Goal: Task Accomplishment & Management: Use online tool/utility

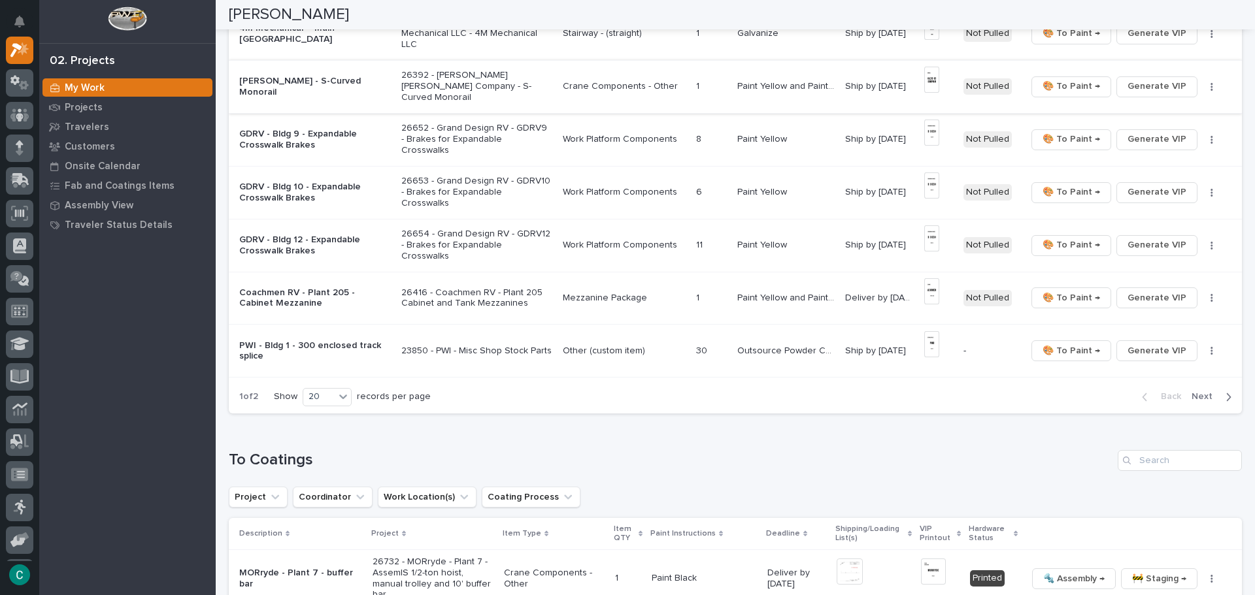
scroll to position [915, 0]
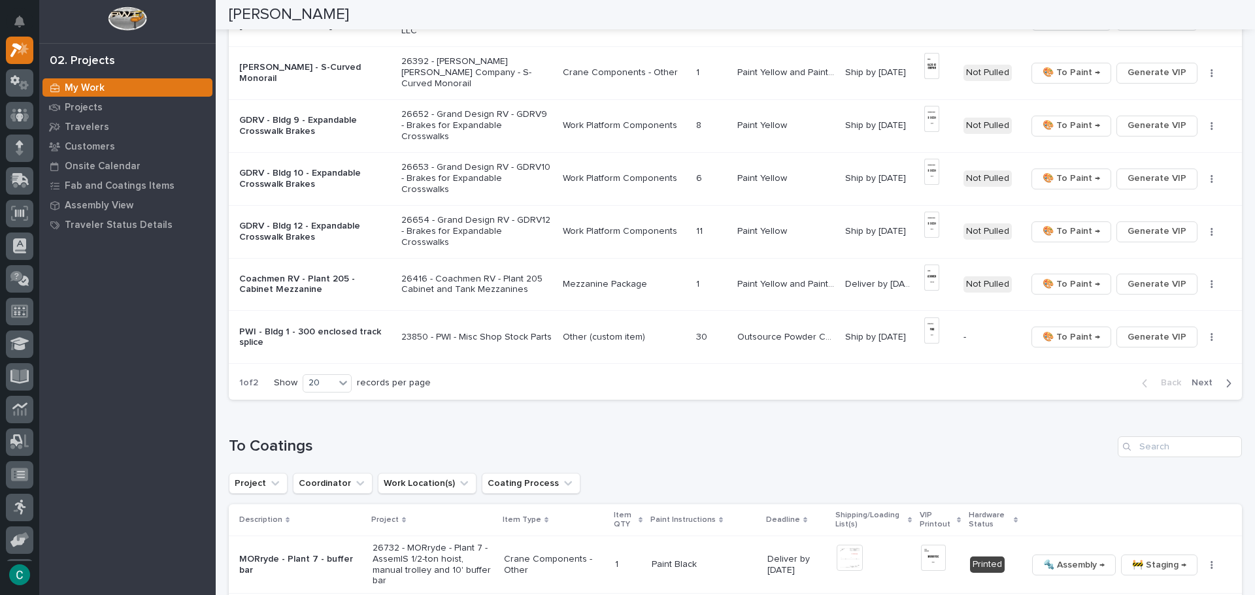
click at [1192, 381] on span "Next" at bounding box center [1206, 383] width 29 height 12
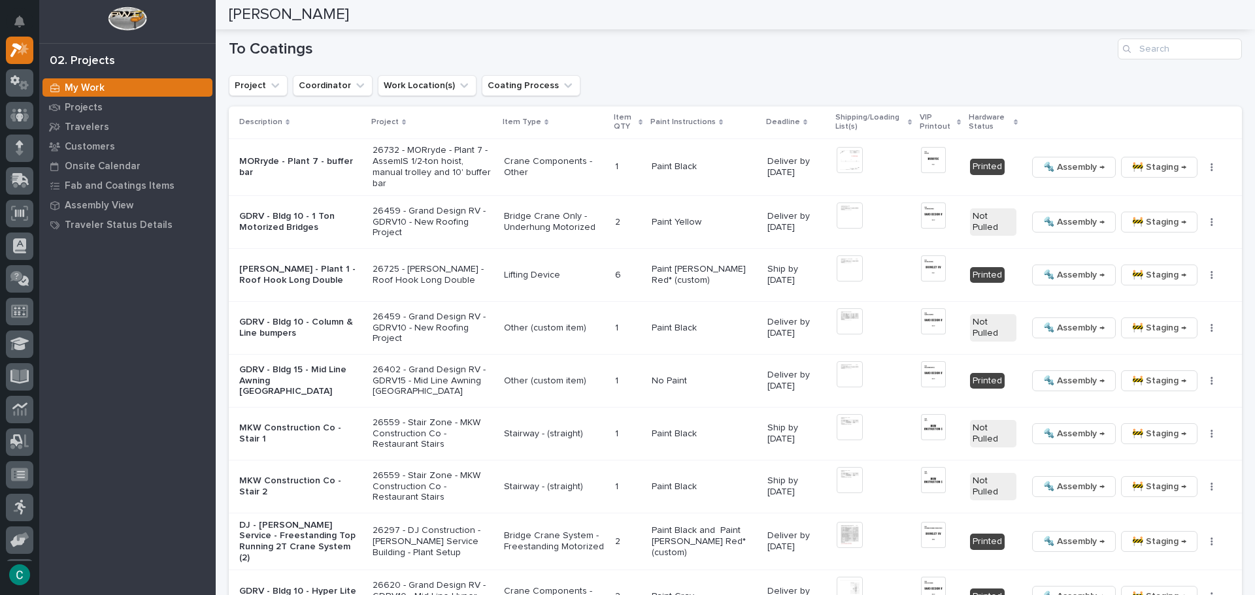
scroll to position [523, 0]
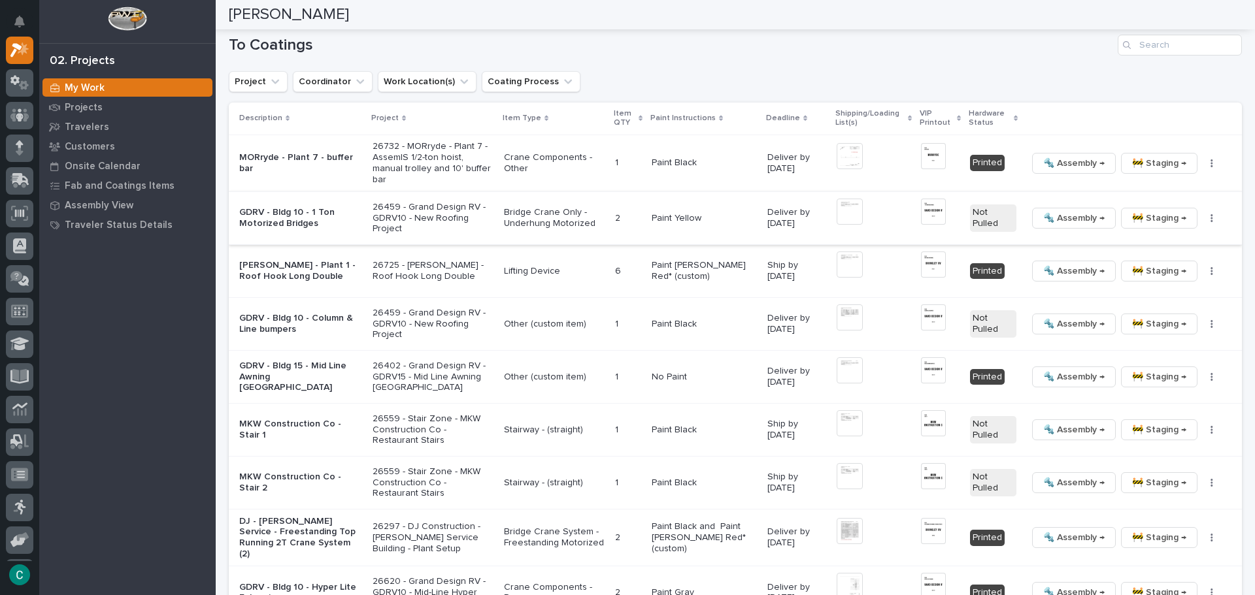
click at [843, 214] on img at bounding box center [850, 212] width 26 height 26
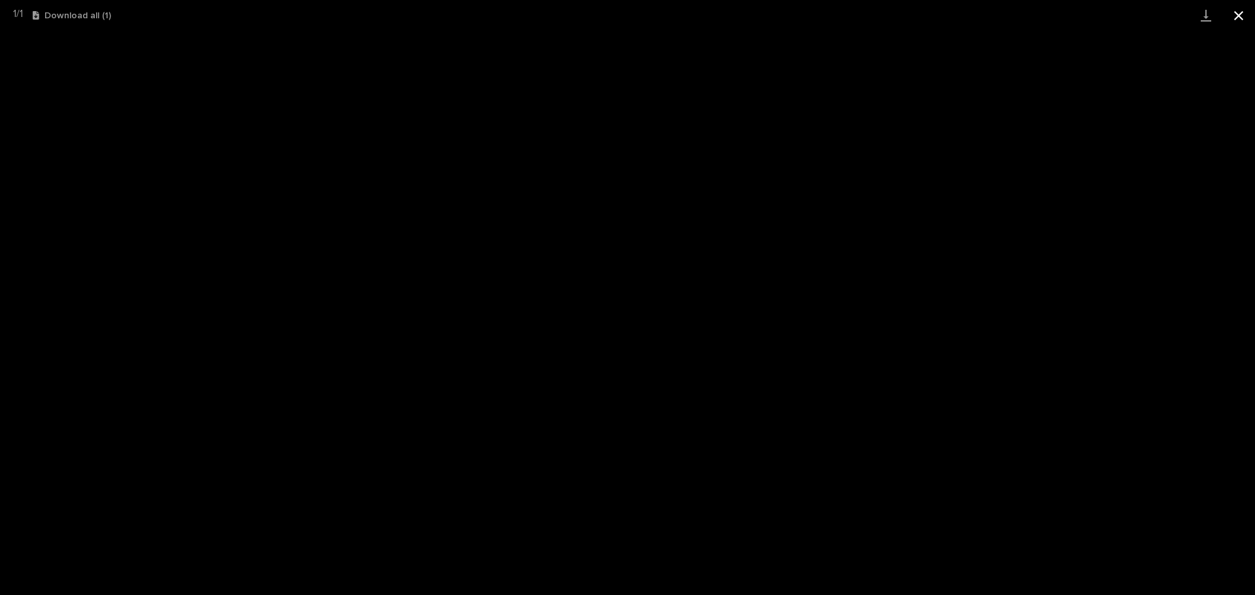
click at [1236, 16] on button "Close gallery" at bounding box center [1238, 15] width 33 height 31
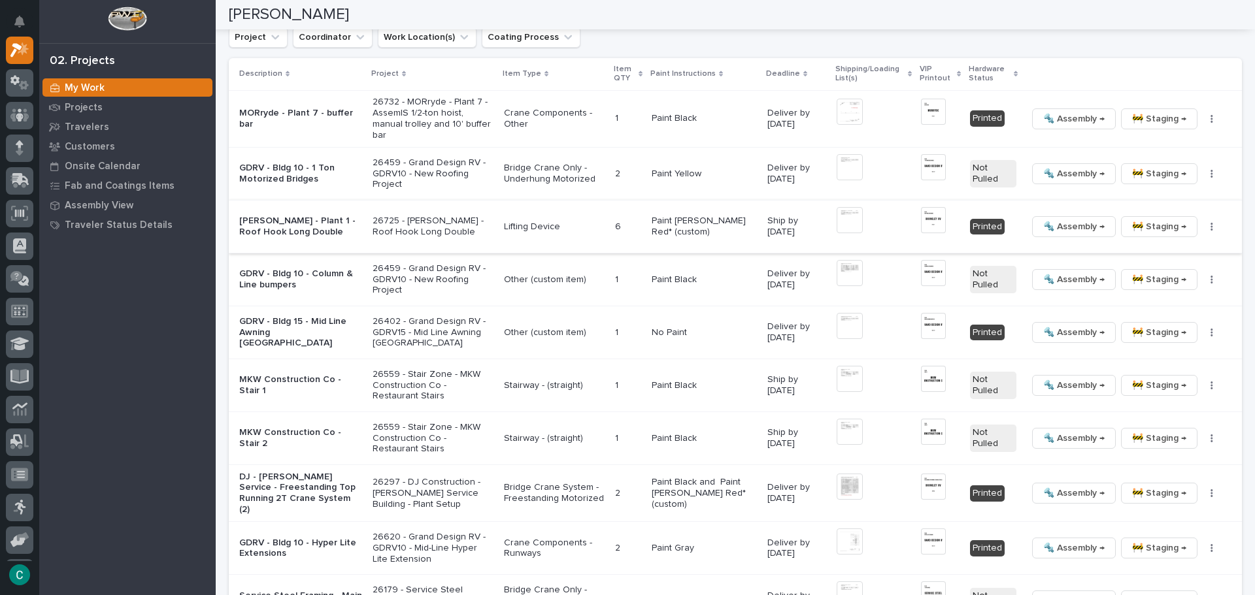
scroll to position [588, 0]
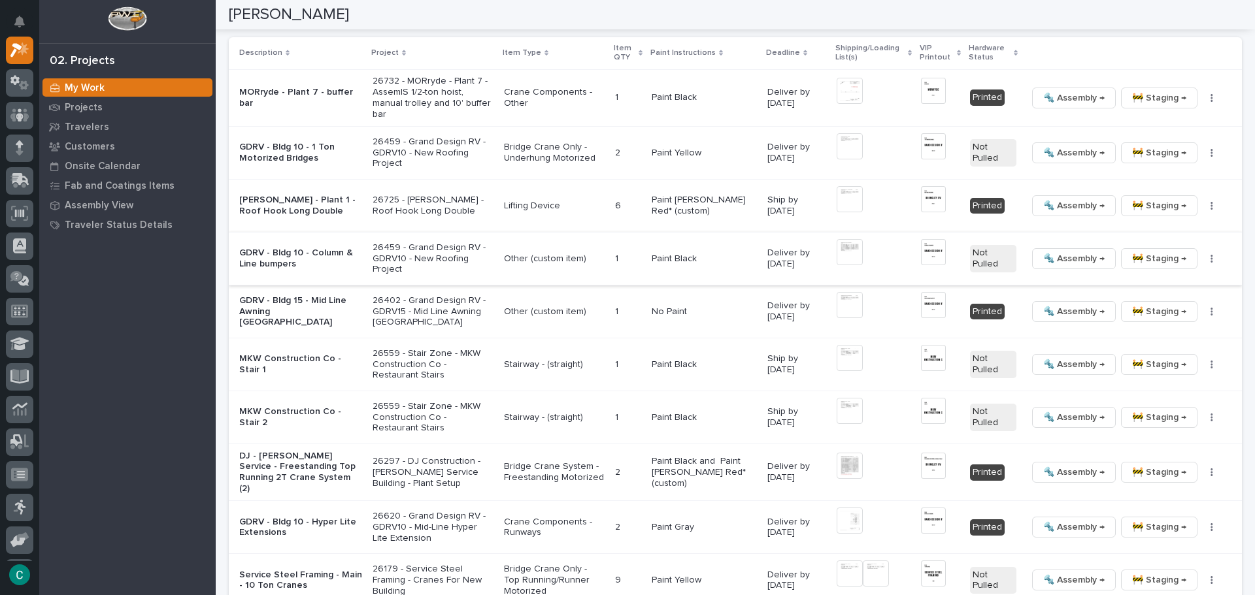
click at [845, 258] on img at bounding box center [850, 252] width 26 height 26
click at [837, 254] on img at bounding box center [850, 252] width 26 height 26
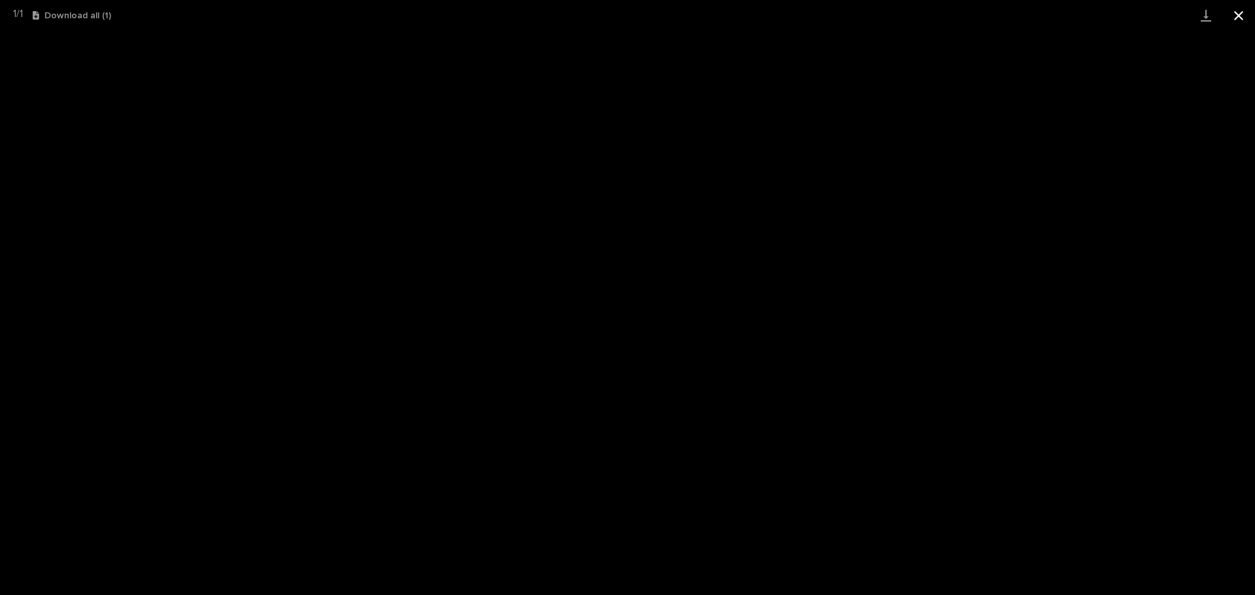
click at [1244, 12] on button "Close gallery" at bounding box center [1238, 15] width 33 height 31
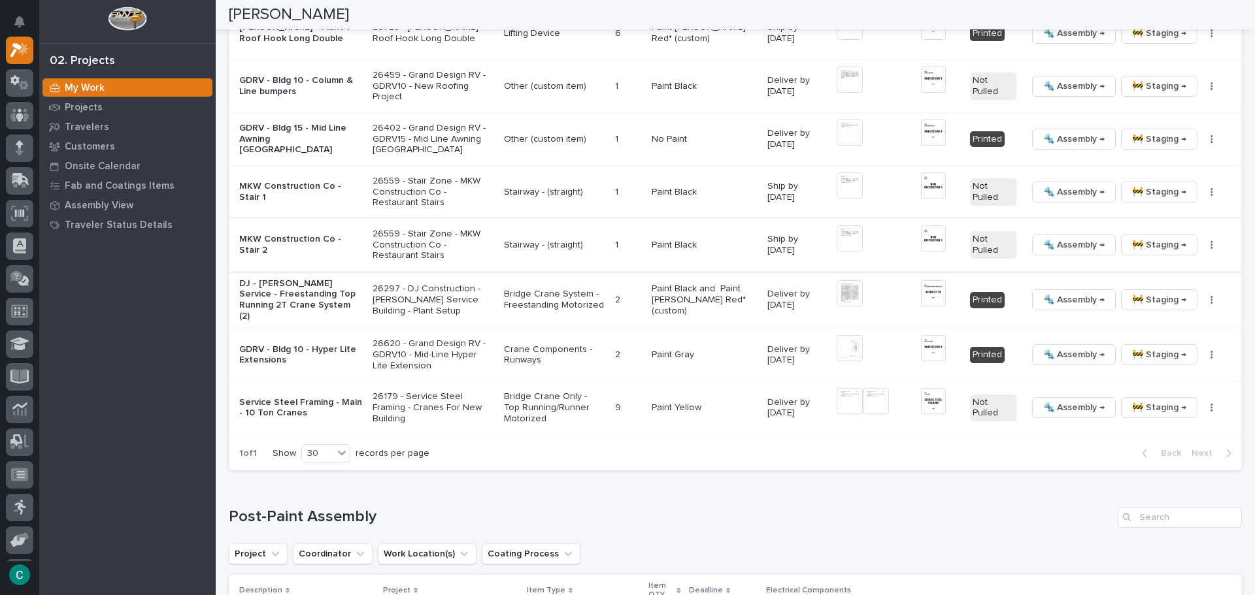
scroll to position [784, 0]
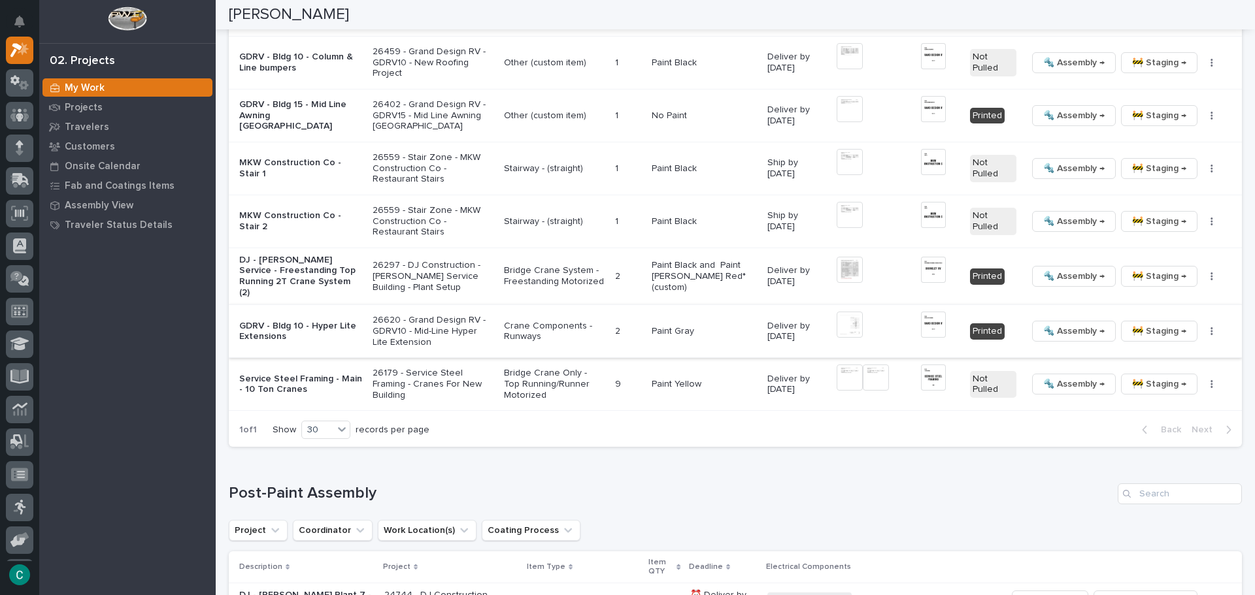
click at [841, 320] on img at bounding box center [850, 325] width 26 height 26
click at [844, 326] on img at bounding box center [850, 325] width 26 height 26
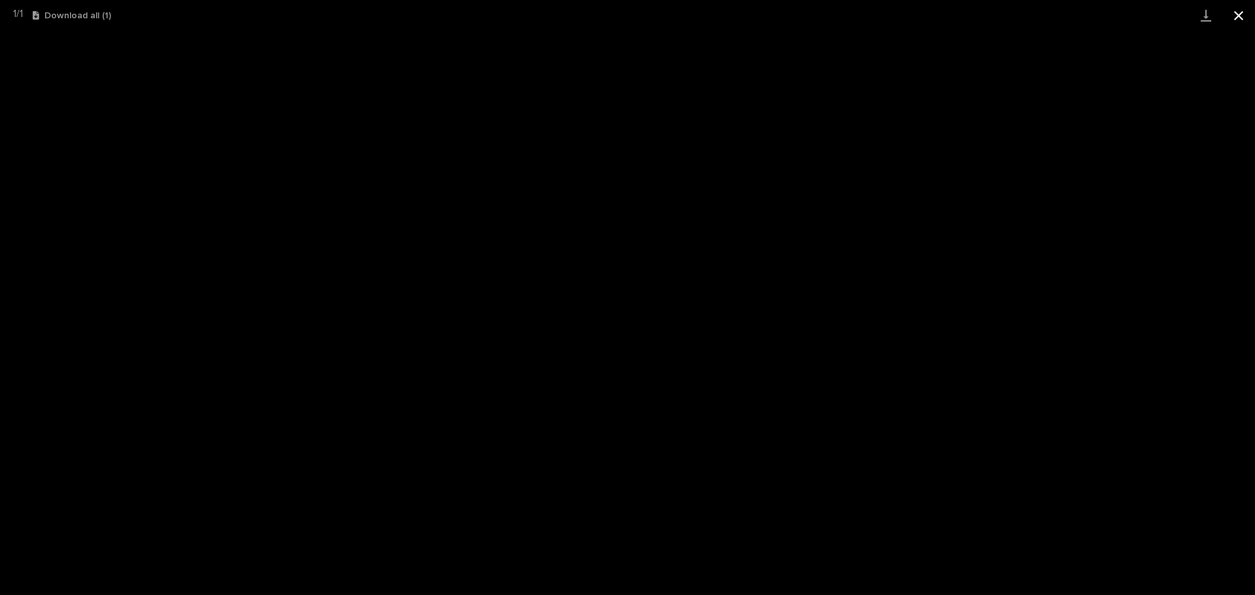
click at [1231, 19] on button "Close gallery" at bounding box center [1238, 15] width 33 height 31
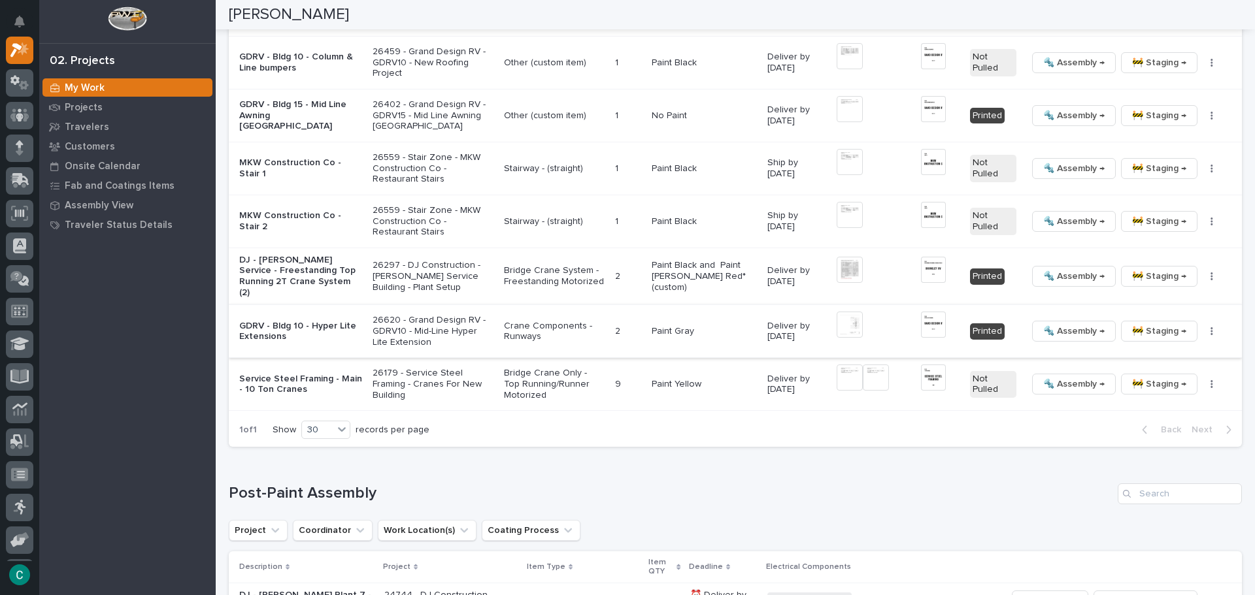
click at [844, 318] on img at bounding box center [850, 325] width 26 height 26
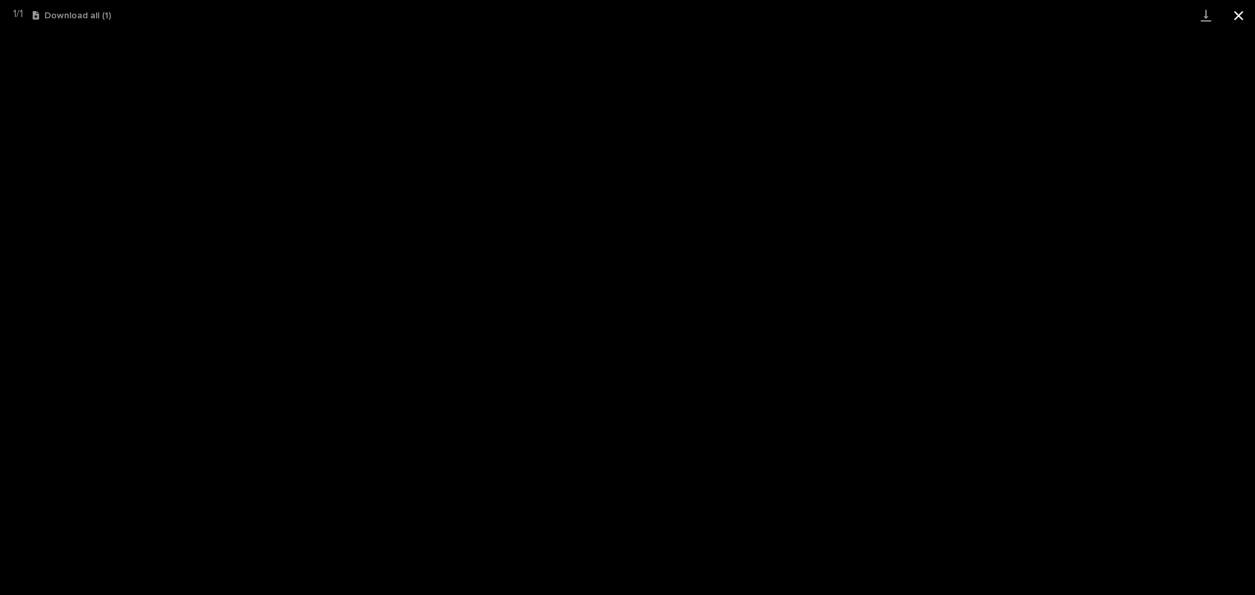
click at [1245, 14] on button "Close gallery" at bounding box center [1238, 15] width 33 height 31
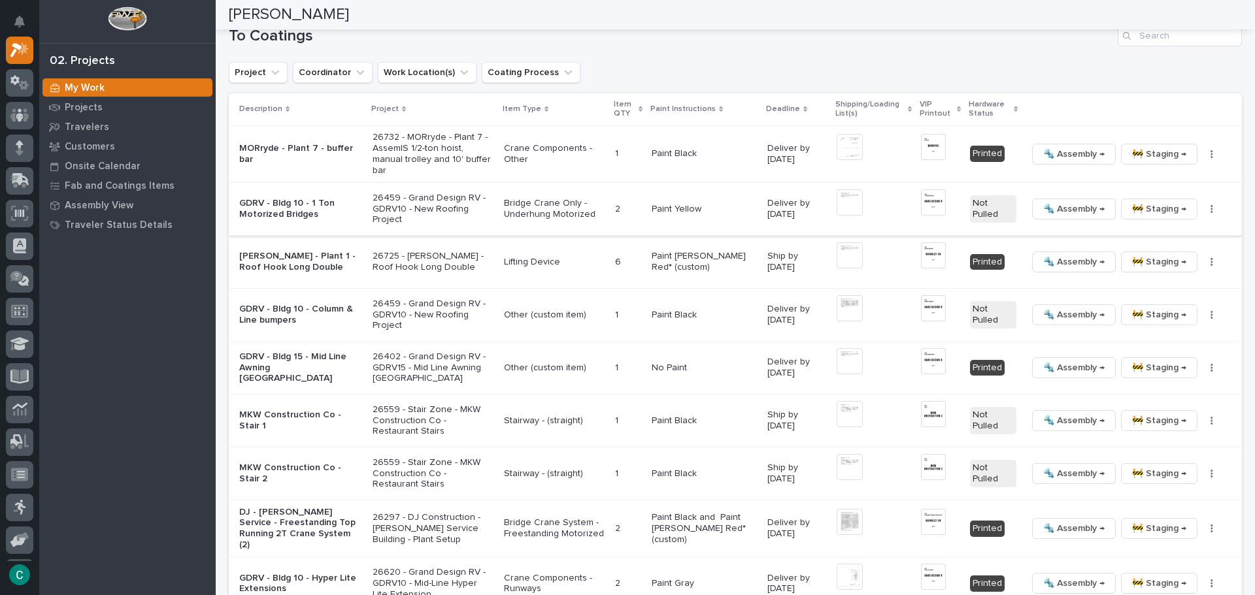
scroll to position [523, 0]
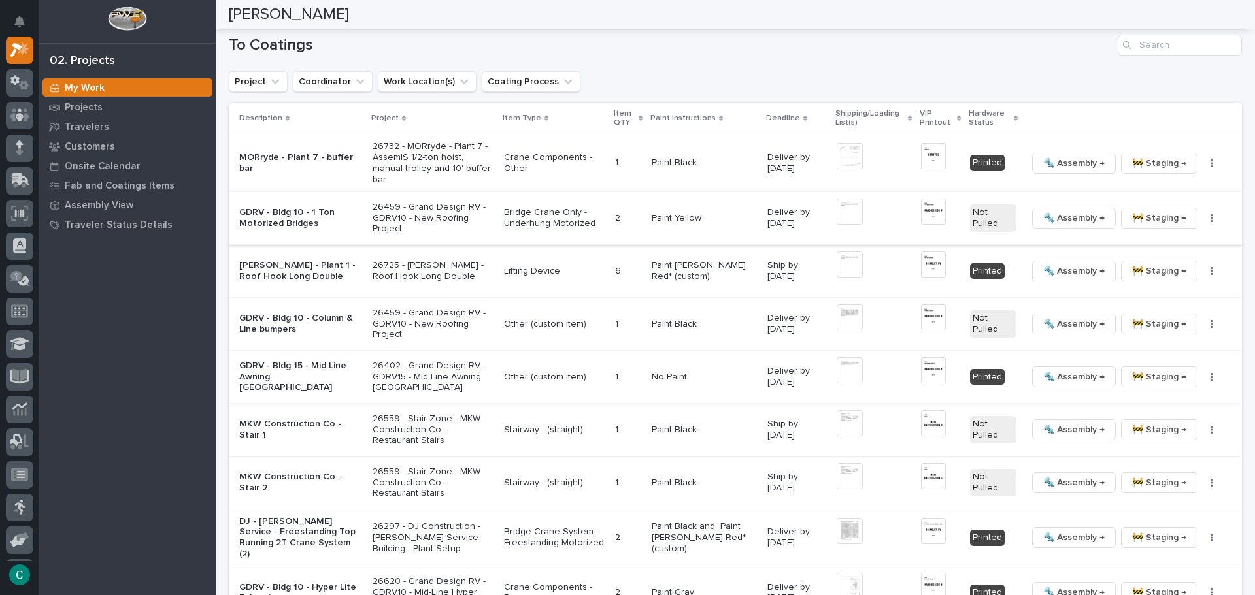
click at [839, 211] on img at bounding box center [850, 212] width 26 height 26
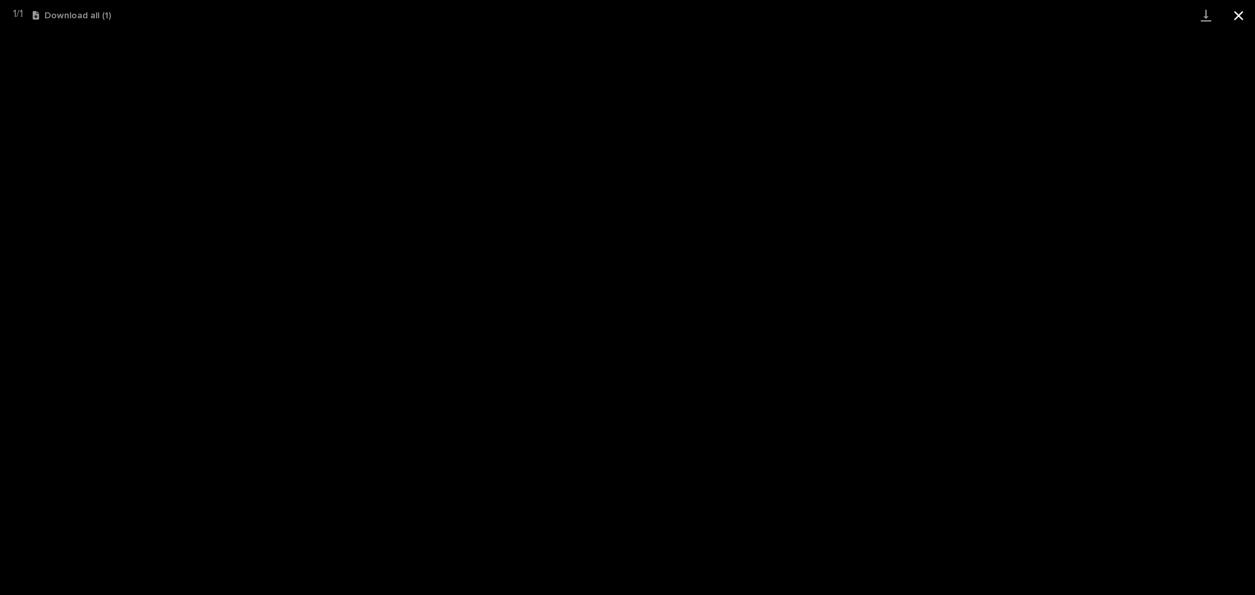
click at [1244, 20] on button "Close gallery" at bounding box center [1238, 15] width 33 height 31
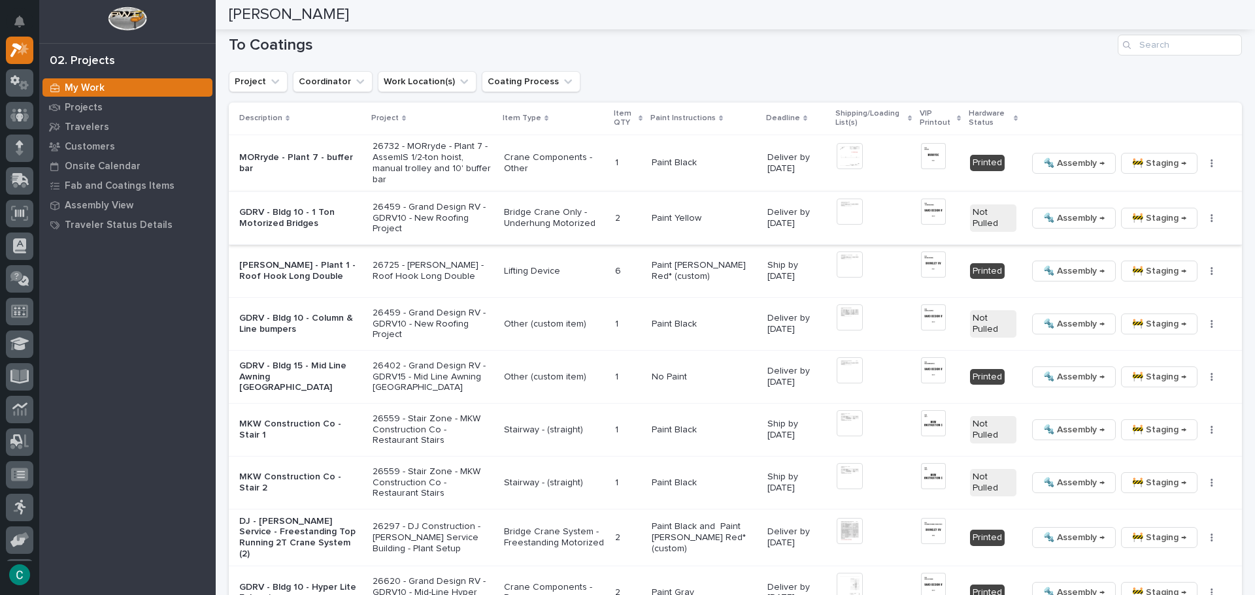
click at [923, 217] on img at bounding box center [933, 212] width 25 height 26
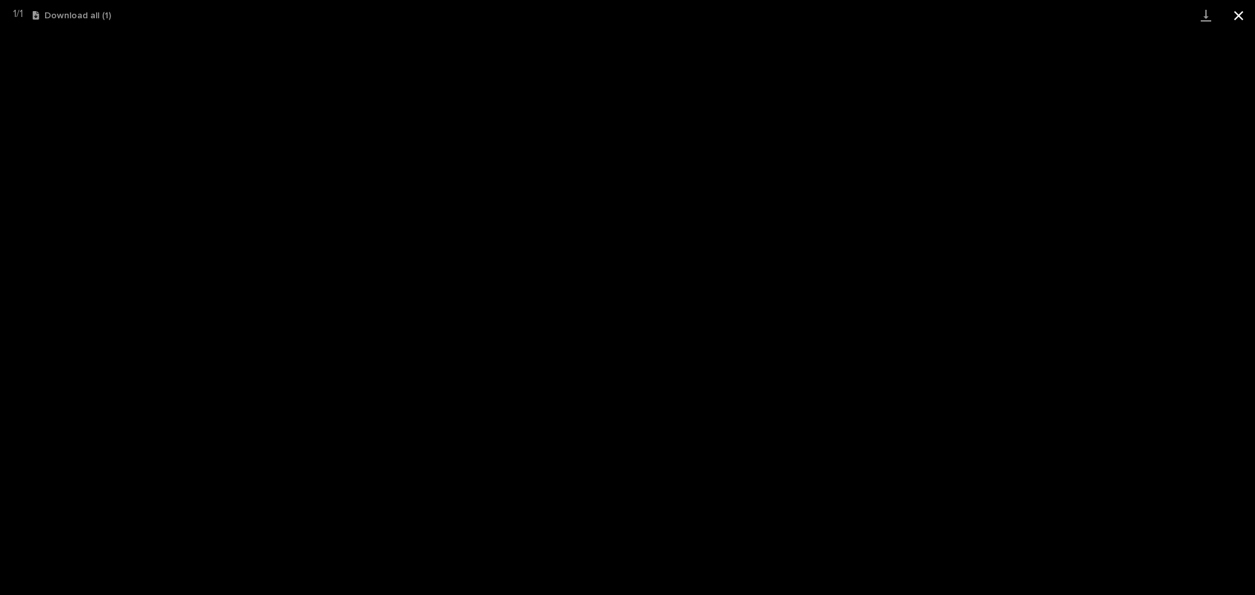
click at [1232, 13] on button "Close gallery" at bounding box center [1238, 15] width 33 height 31
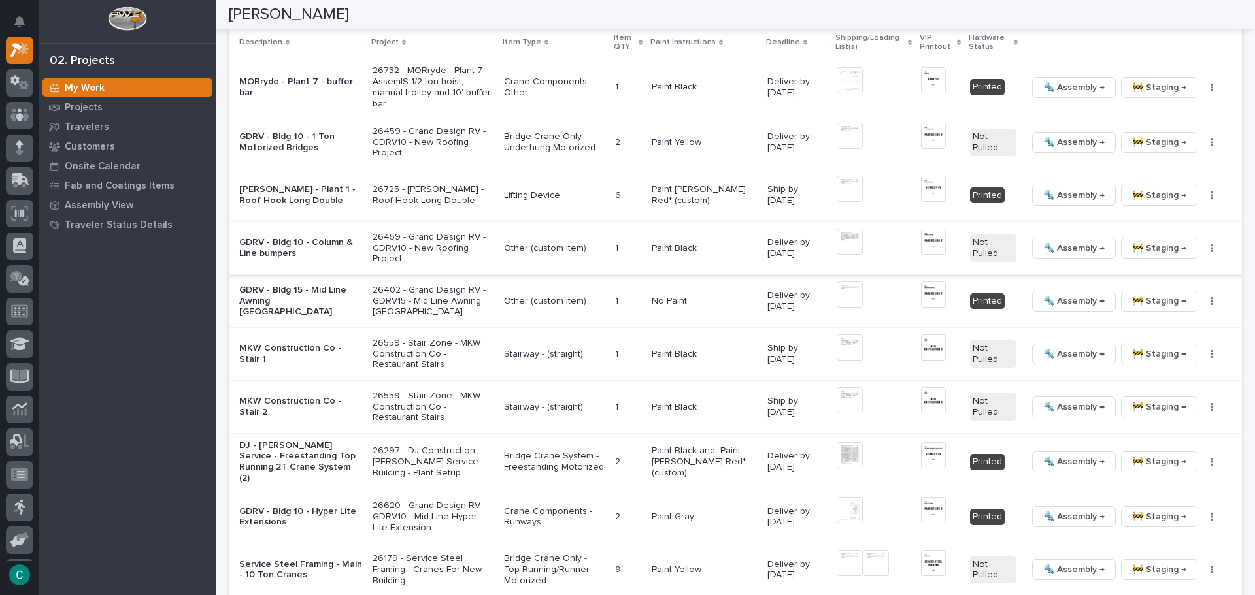
scroll to position [616, 0]
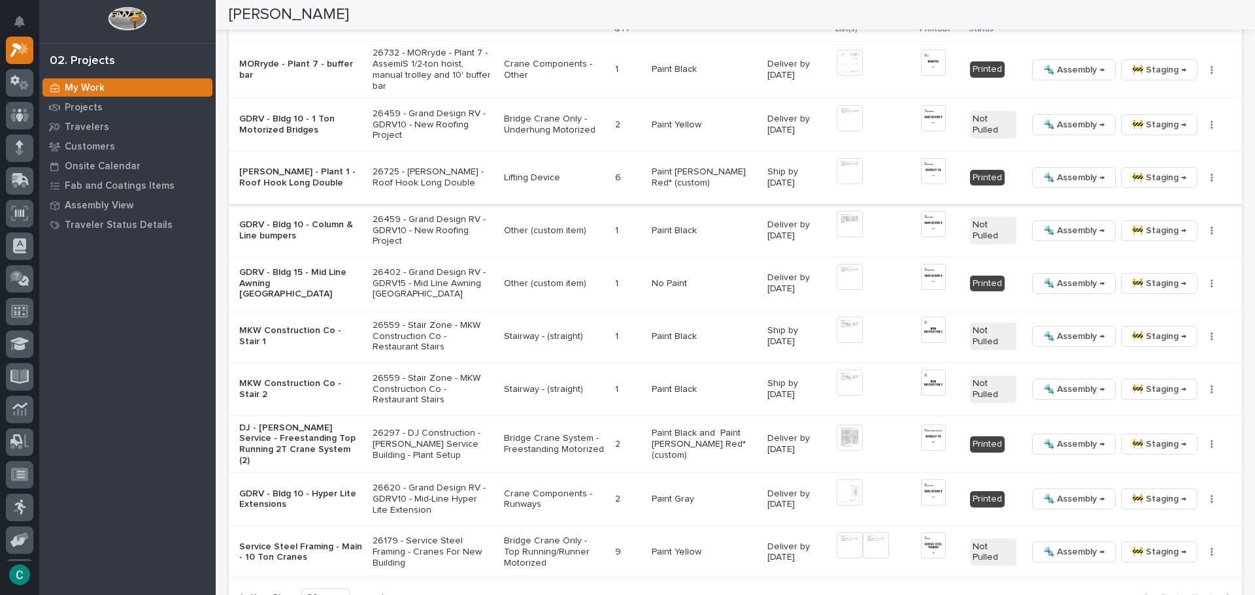
click at [1058, 180] on span "🔩 Assembly →" at bounding box center [1073, 178] width 61 height 16
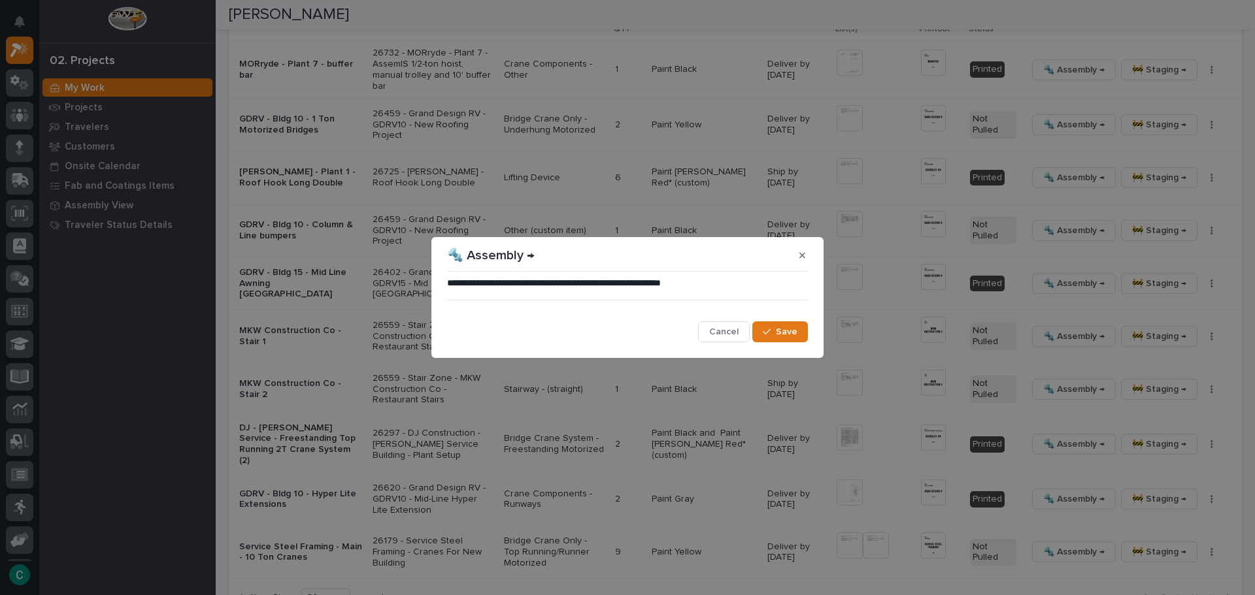
click at [774, 321] on div "**********" at bounding box center [627, 310] width 361 height 66
click at [775, 329] on div "button" at bounding box center [769, 331] width 13 height 9
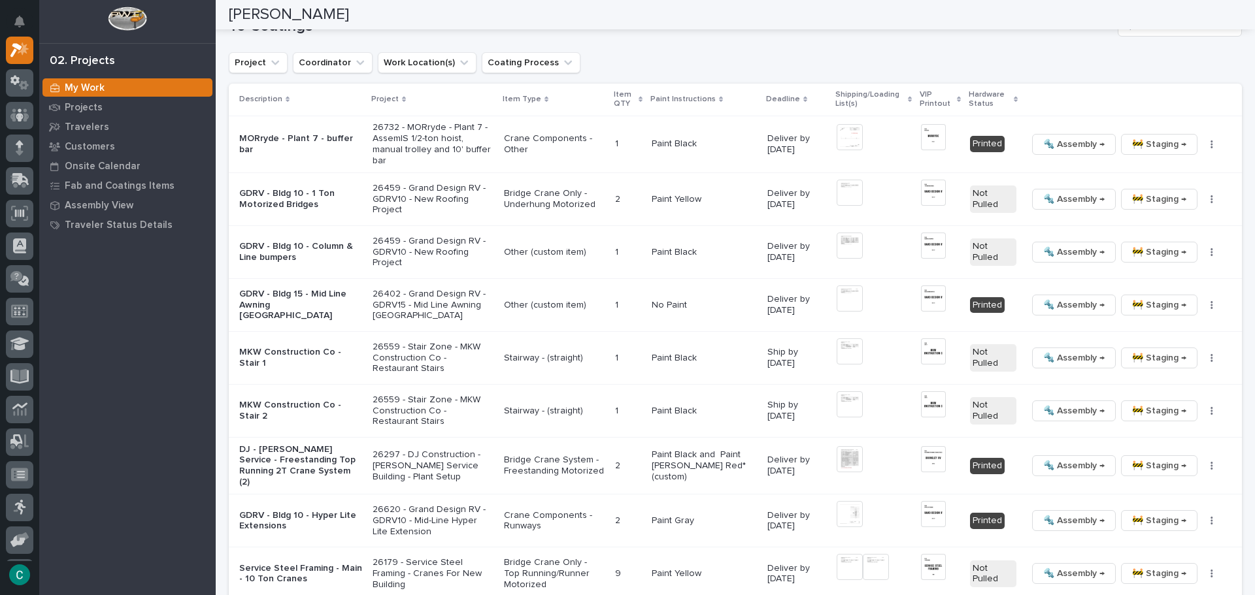
scroll to position [607, 0]
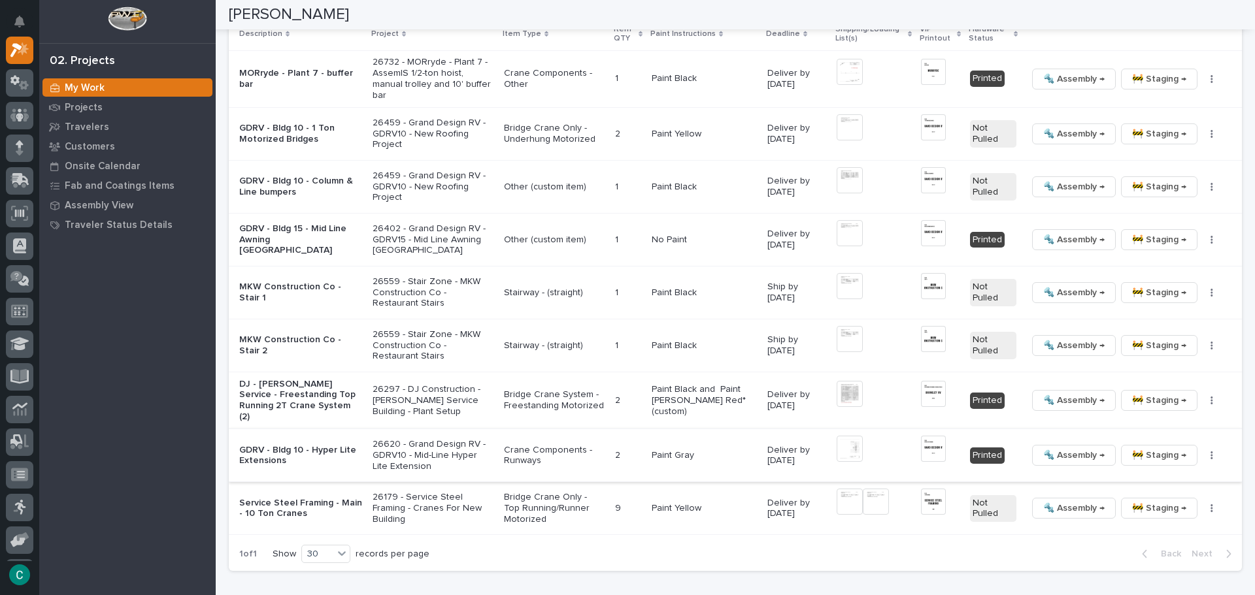
click at [921, 444] on img at bounding box center [933, 449] width 25 height 26
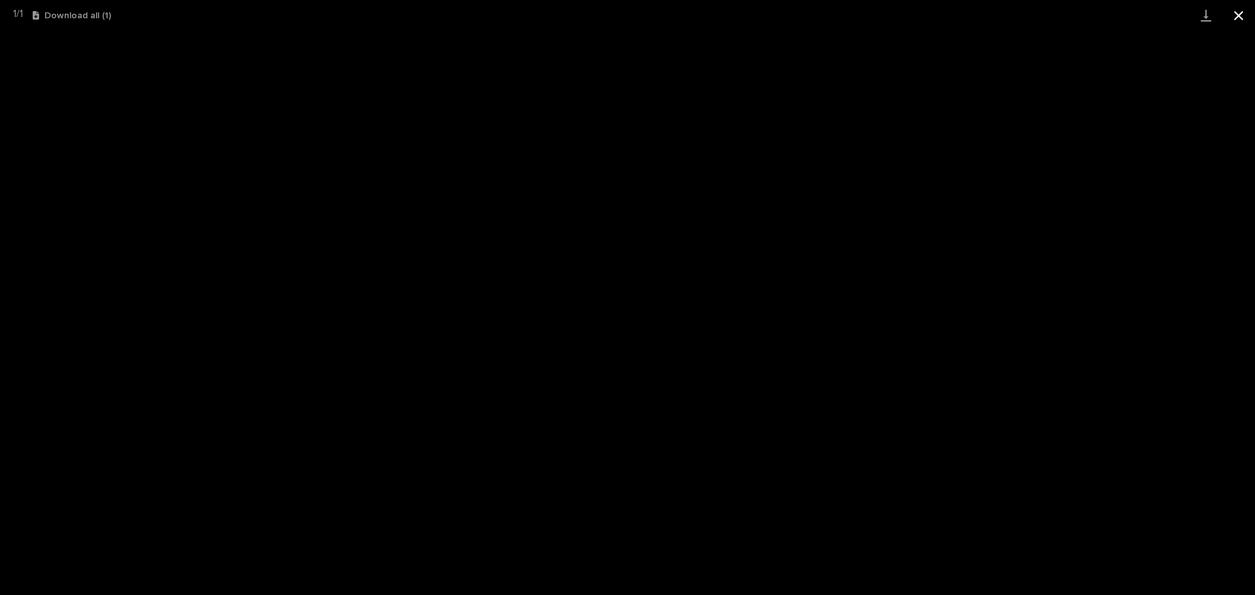
drag, startPoint x: 1241, startPoint y: 13, endPoint x: 1234, endPoint y: 18, distance: 8.9
click at [1239, 14] on button "Close gallery" at bounding box center [1238, 15] width 33 height 31
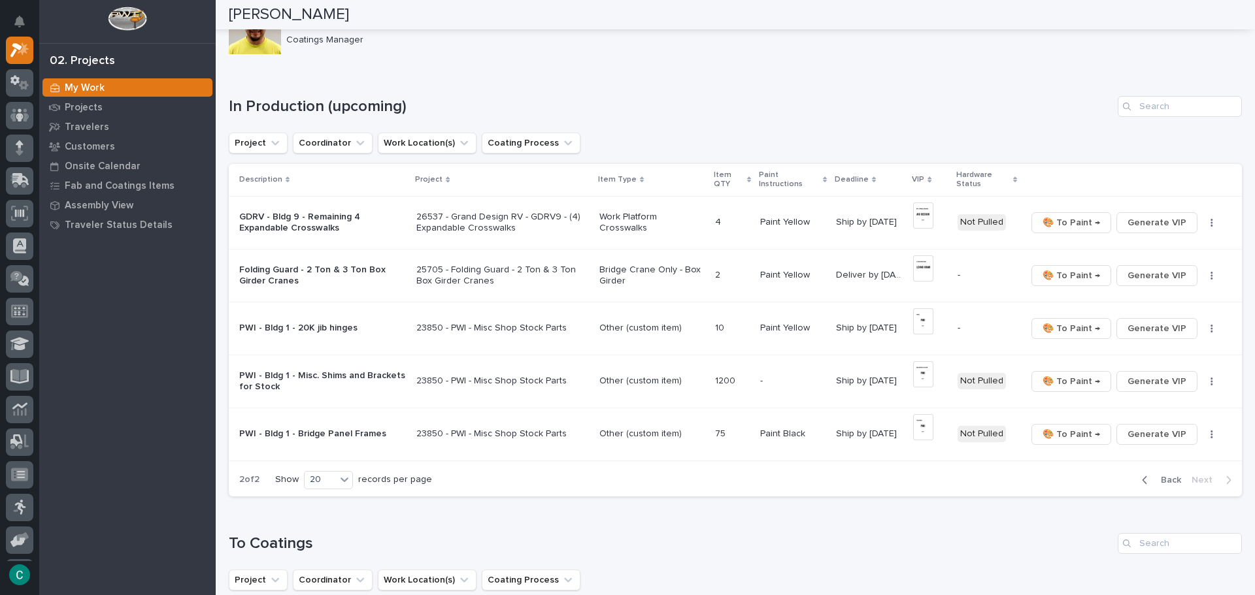
scroll to position [19, 0]
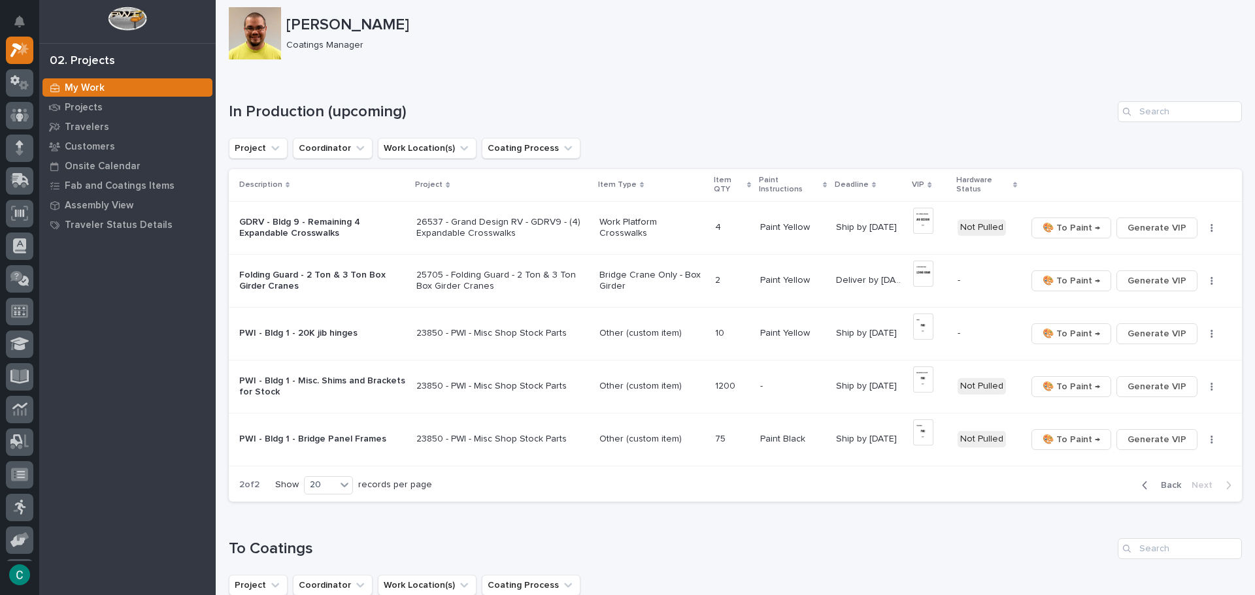
click at [1143, 489] on icon "button" at bounding box center [1145, 486] width 5 height 8
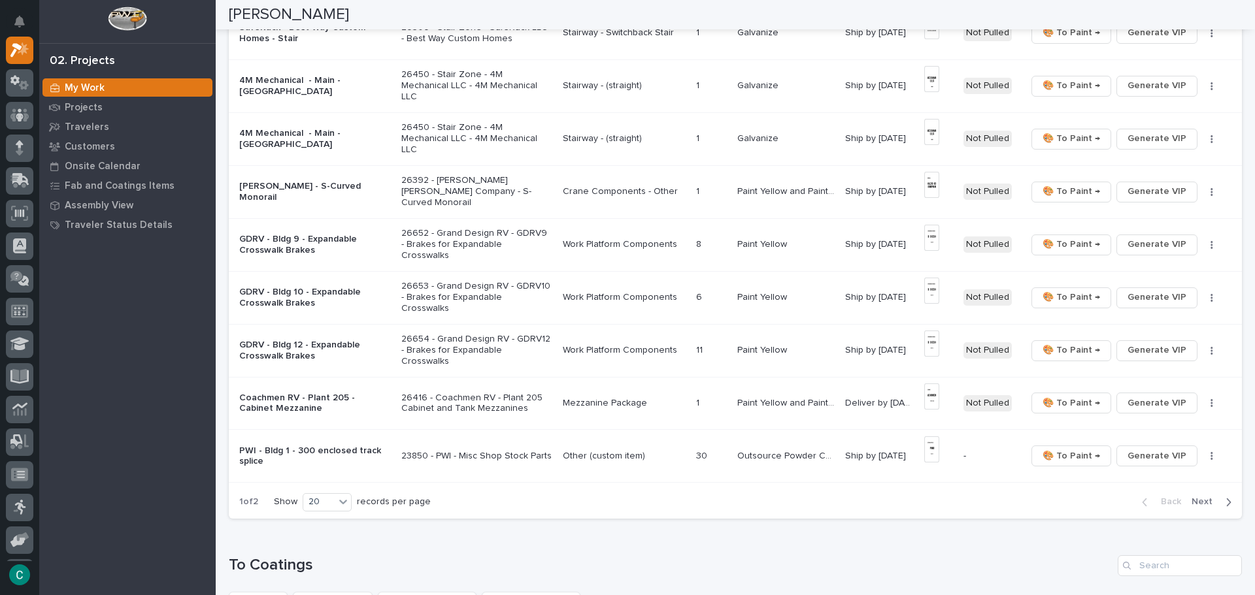
scroll to position [803, 0]
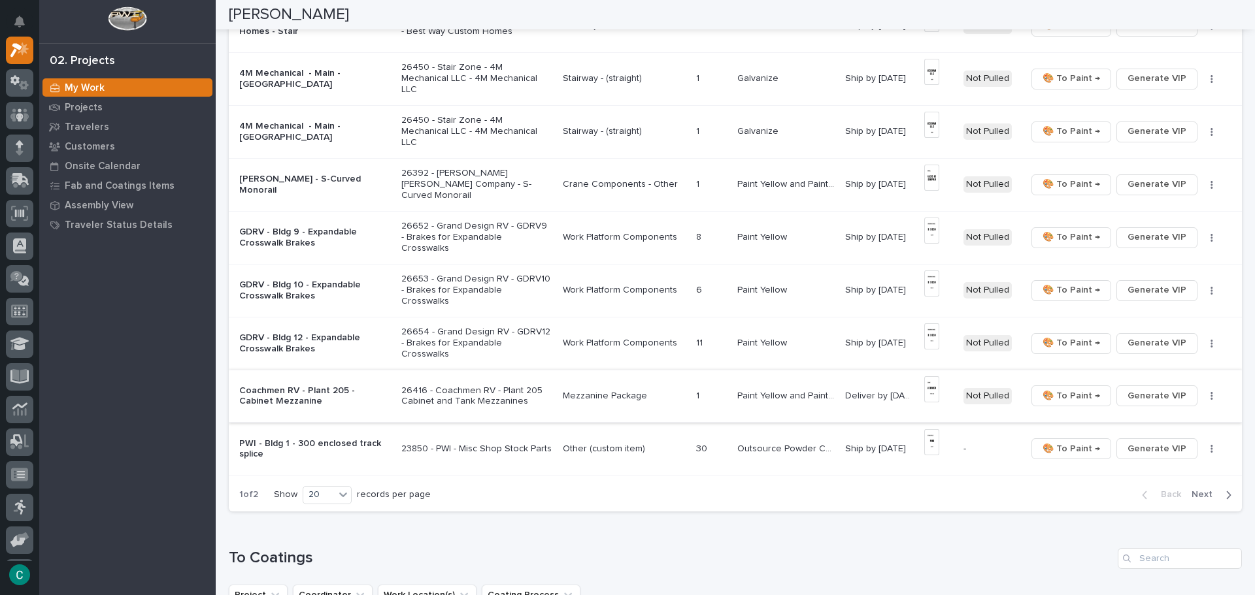
click at [927, 385] on img at bounding box center [931, 389] width 15 height 26
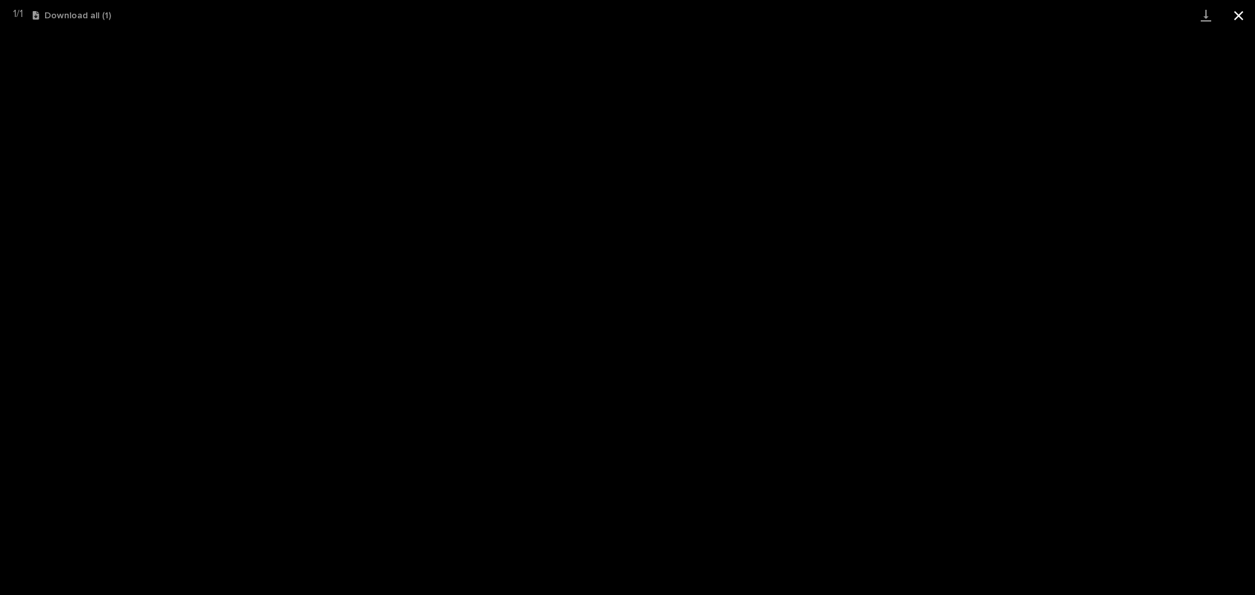
click at [1241, 14] on button "Close gallery" at bounding box center [1238, 15] width 33 height 31
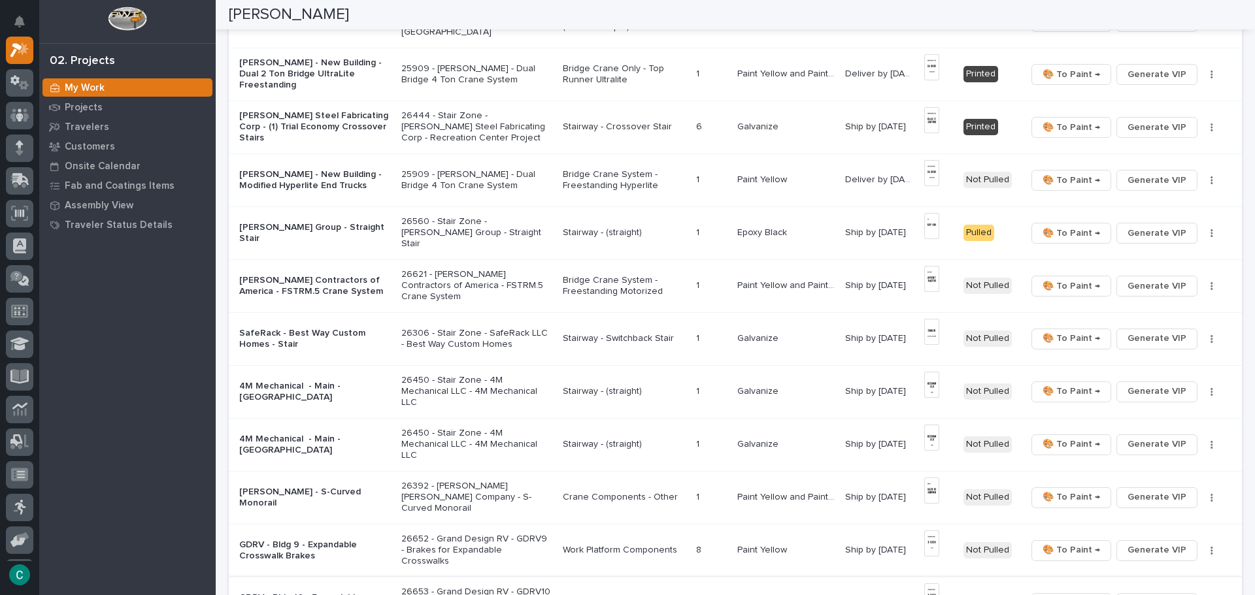
scroll to position [476, 0]
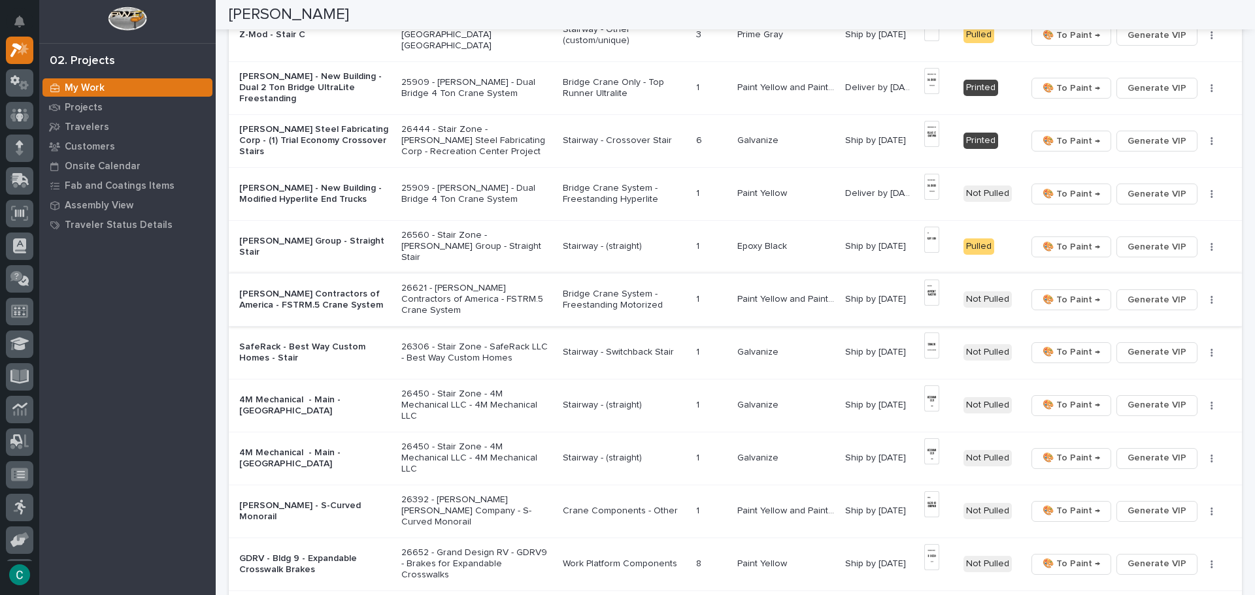
click at [926, 290] on img at bounding box center [931, 293] width 15 height 26
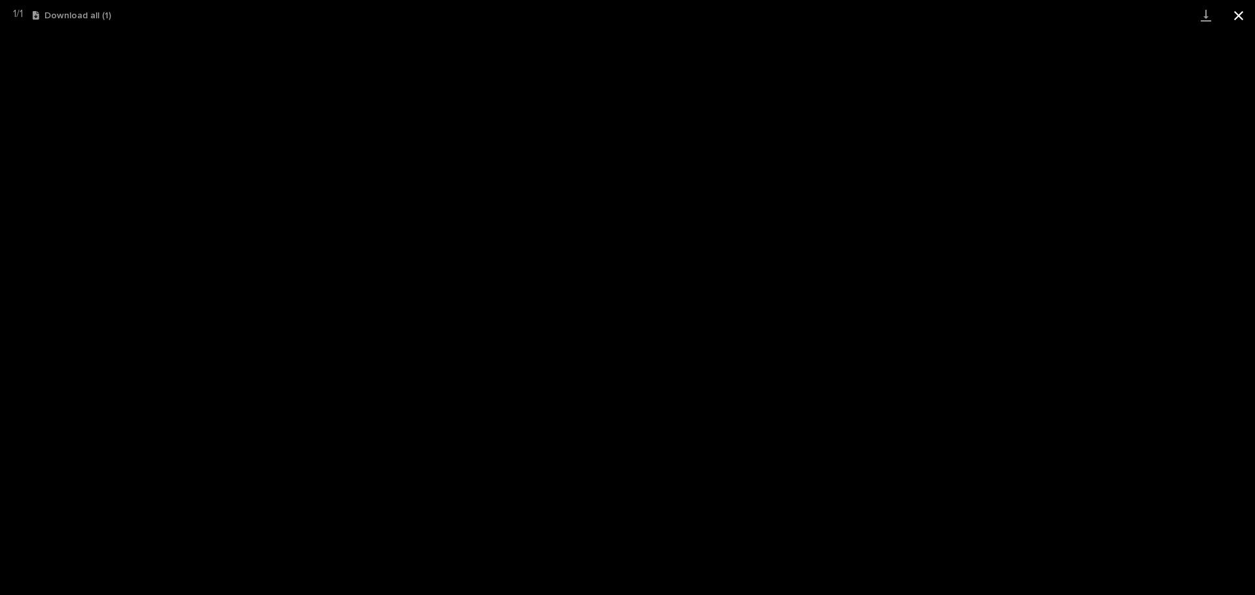
click at [1237, 20] on button "Close gallery" at bounding box center [1238, 15] width 33 height 31
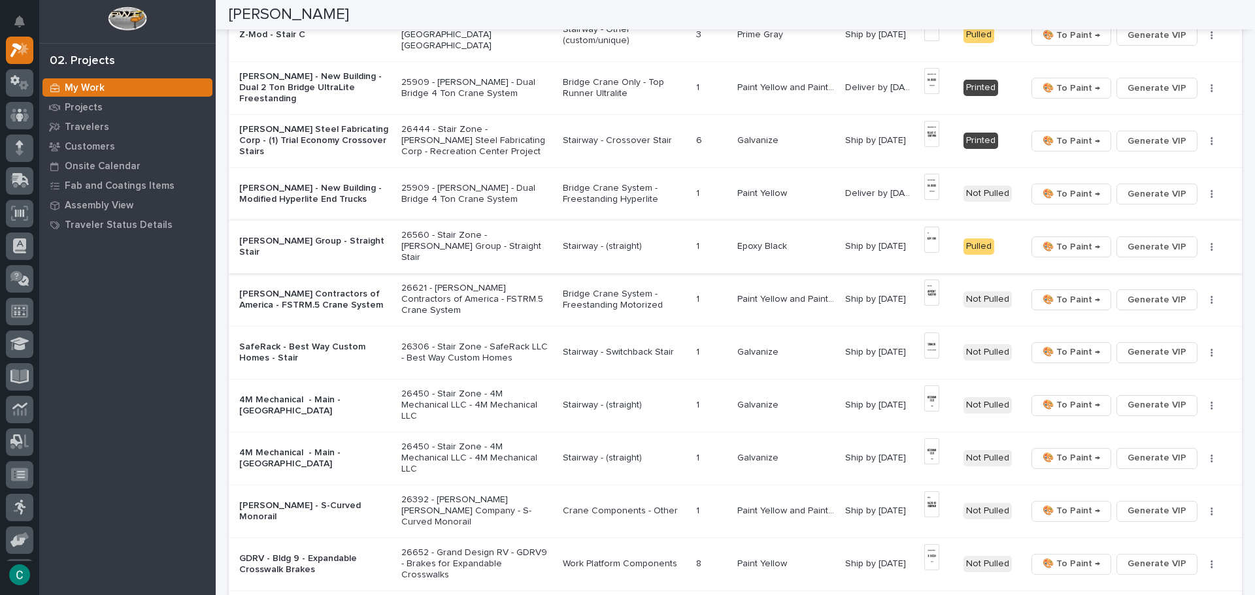
click at [1059, 250] on span "🎨 To Paint →" at bounding box center [1072, 247] width 58 height 16
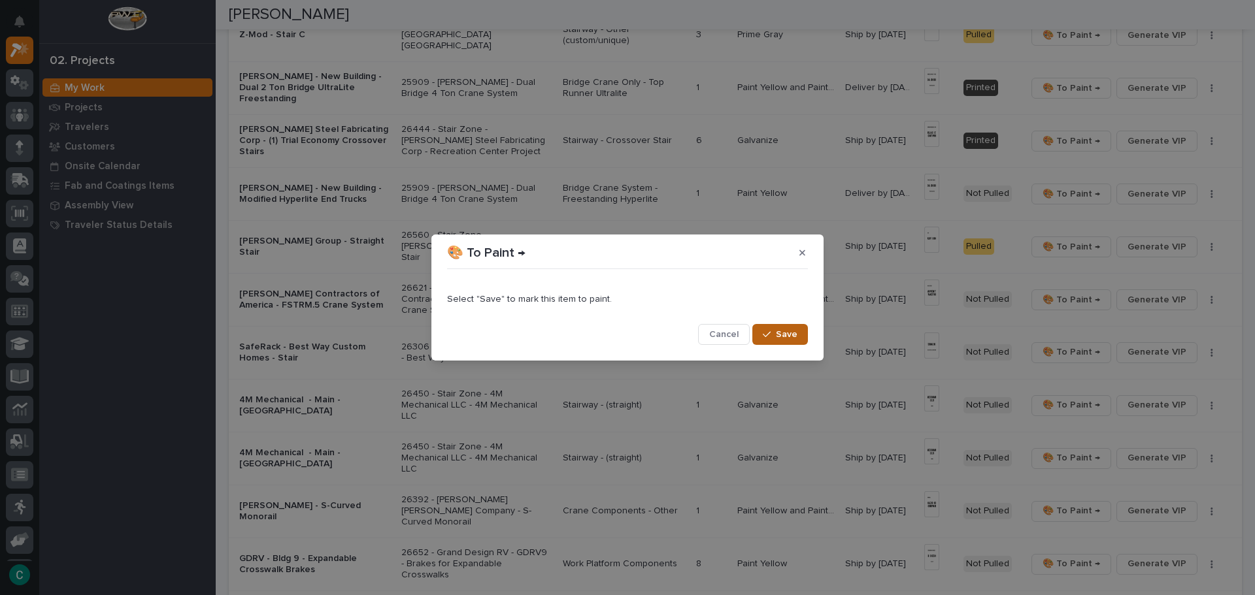
click at [792, 343] on button "Save" at bounding box center [780, 334] width 56 height 21
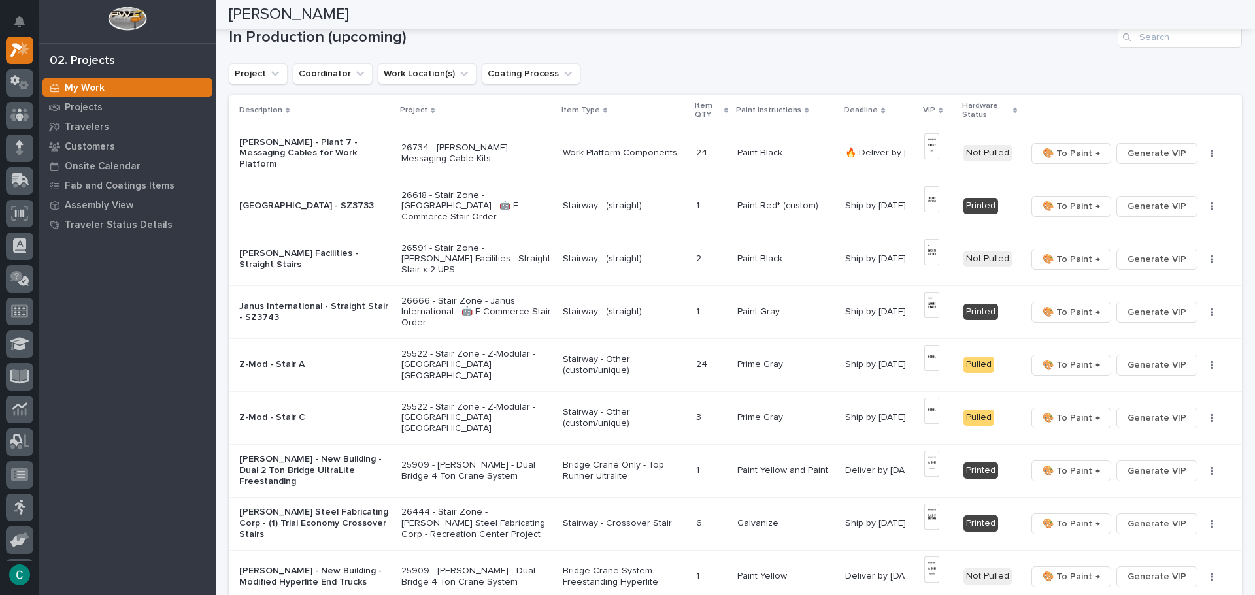
scroll to position [84, 0]
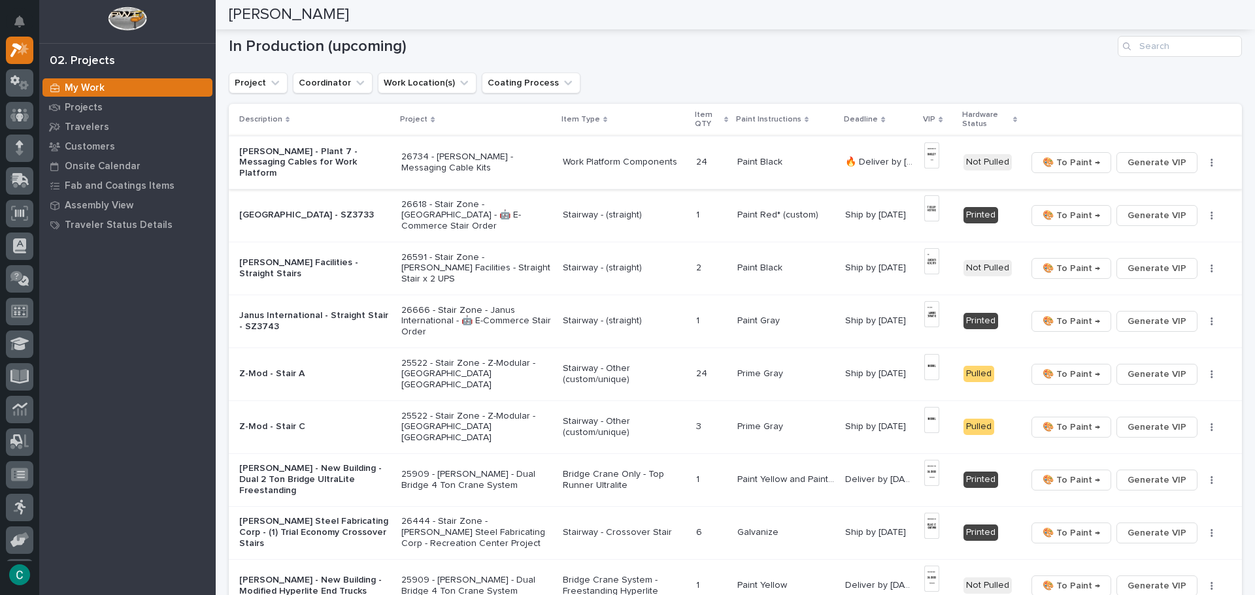
click at [931, 154] on img at bounding box center [931, 155] width 15 height 26
click at [929, 158] on img at bounding box center [931, 155] width 15 height 26
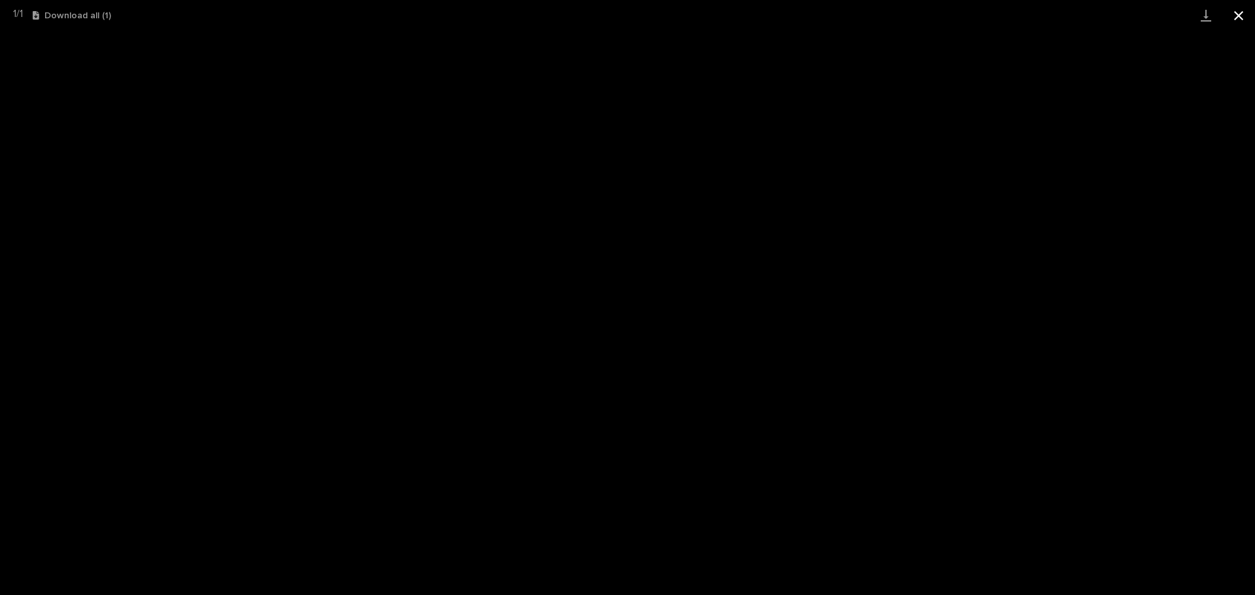
click at [1235, 14] on button "Close gallery" at bounding box center [1238, 15] width 33 height 31
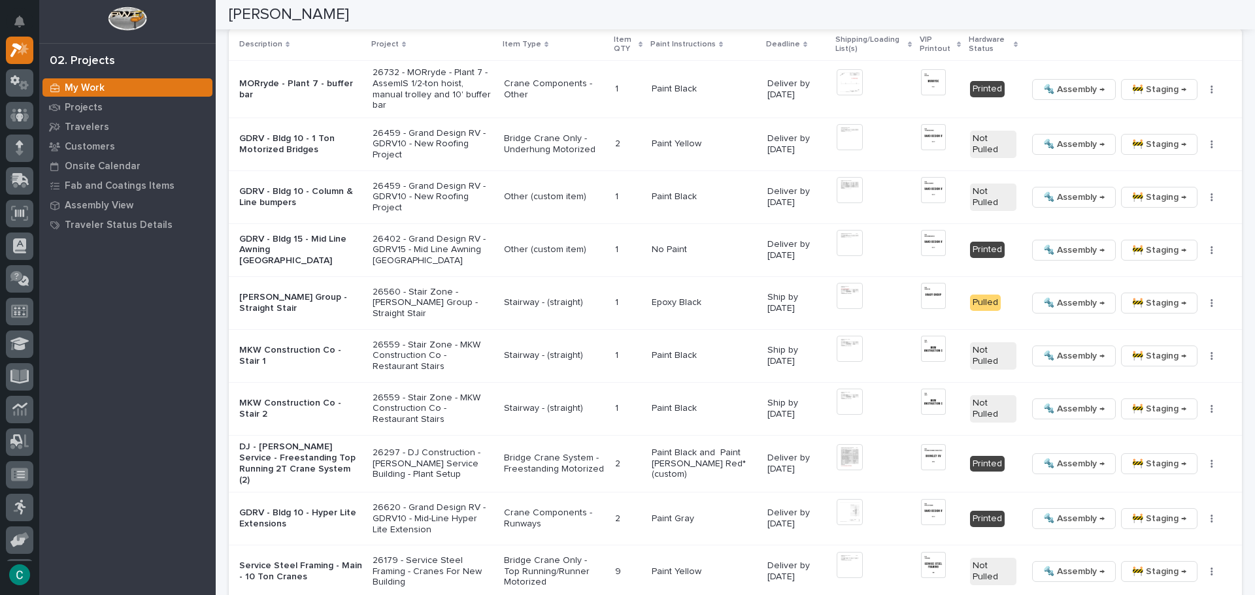
scroll to position [1392, 0]
click at [921, 189] on img at bounding box center [933, 189] width 25 height 26
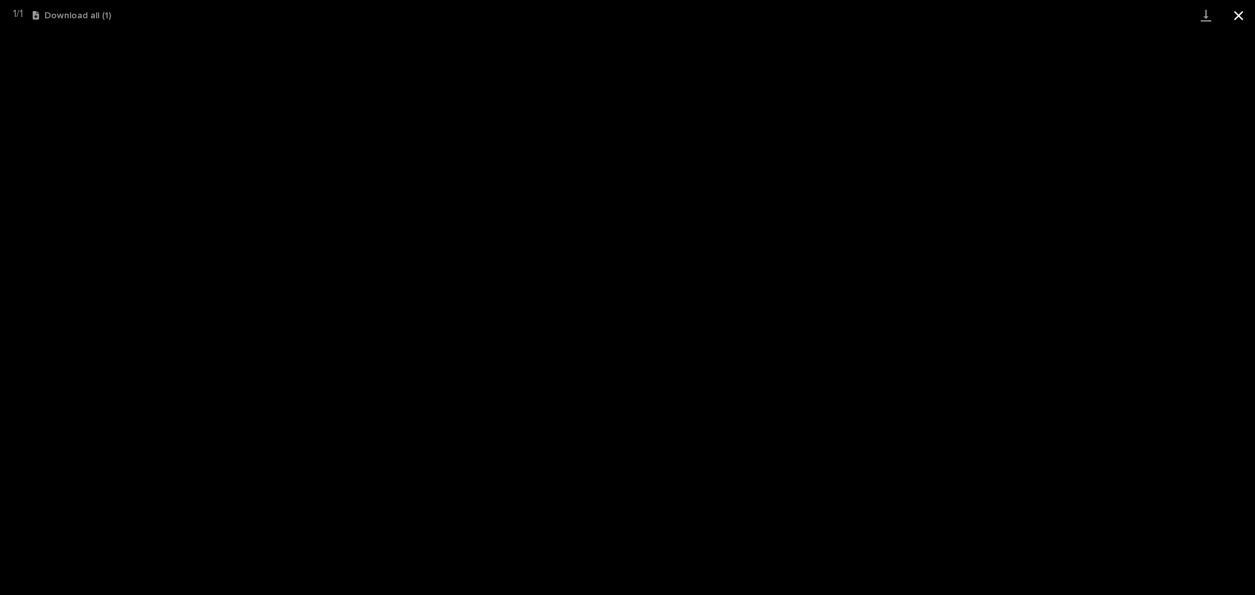
click at [1238, 16] on button "Close gallery" at bounding box center [1238, 15] width 33 height 31
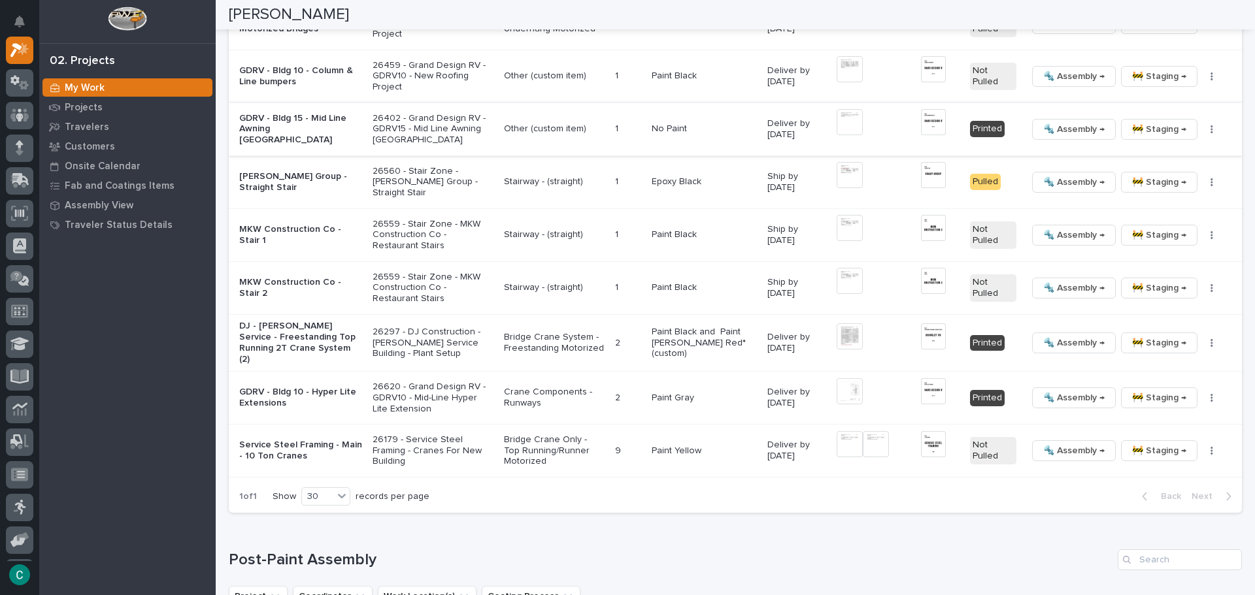
scroll to position [1522, 0]
